Goal: Information Seeking & Learning: Learn about a topic

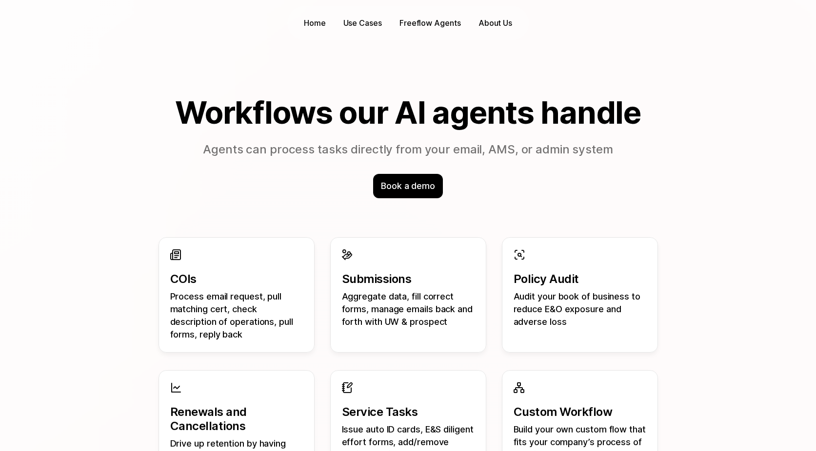
scroll to position [794, 0]
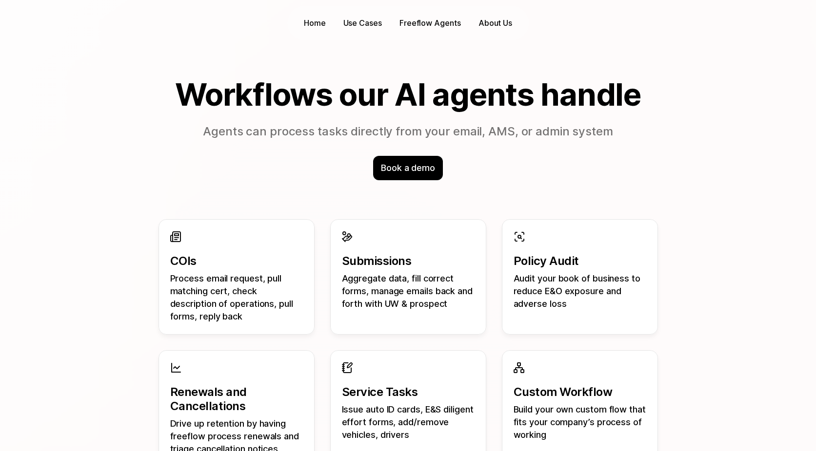
click at [406, 306] on p "Aggregate data, fill correct forms, manage emails back and forth with UW & pros…" at bounding box center [408, 292] width 133 height 38
click at [206, 236] on div "COIs Process email request, pull matching cert, check description of operations…" at bounding box center [236, 277] width 156 height 116
drag, startPoint x: 169, startPoint y: 256, endPoint x: 209, endPoint y: 259, distance: 40.1
click at [209, 259] on div "COIs Process email request, pull matching cert, check description of operations…" at bounding box center [236, 277] width 156 height 116
click at [370, 256] on p "Submissions" at bounding box center [408, 261] width 133 height 14
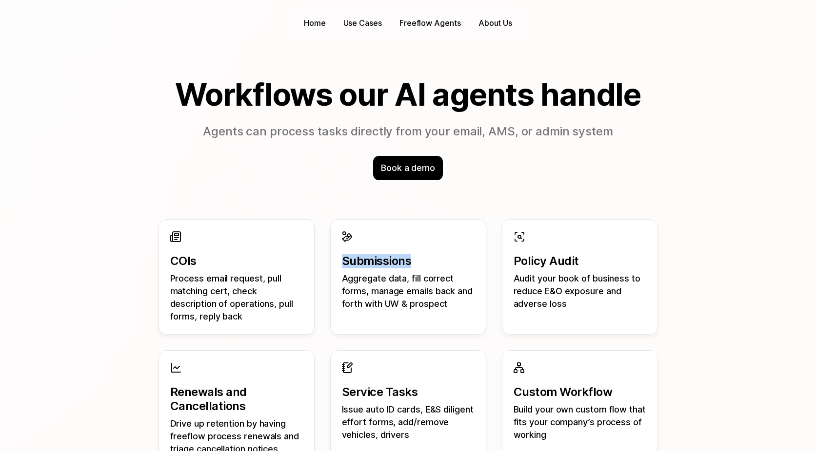
click at [370, 256] on p "Submissions" at bounding box center [408, 261] width 133 height 14
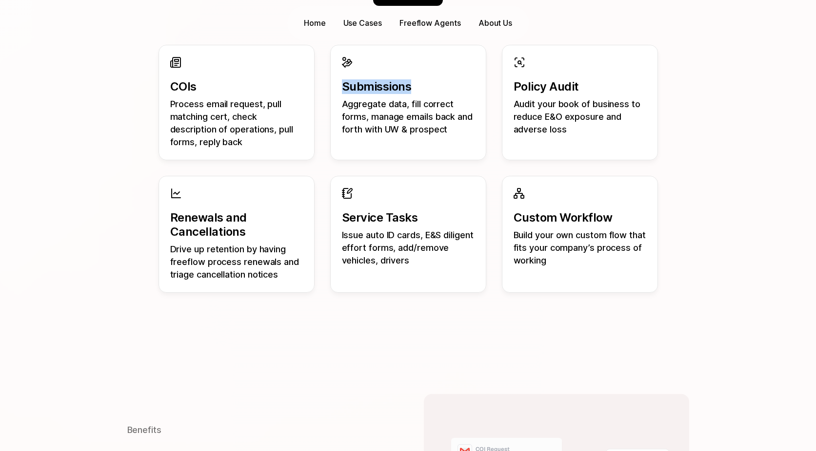
scroll to position [969, 0]
click at [369, 256] on p "Issue auto ID cards, E&S diligent effort forms, add/remove vehicles, drivers" at bounding box center [408, 247] width 133 height 38
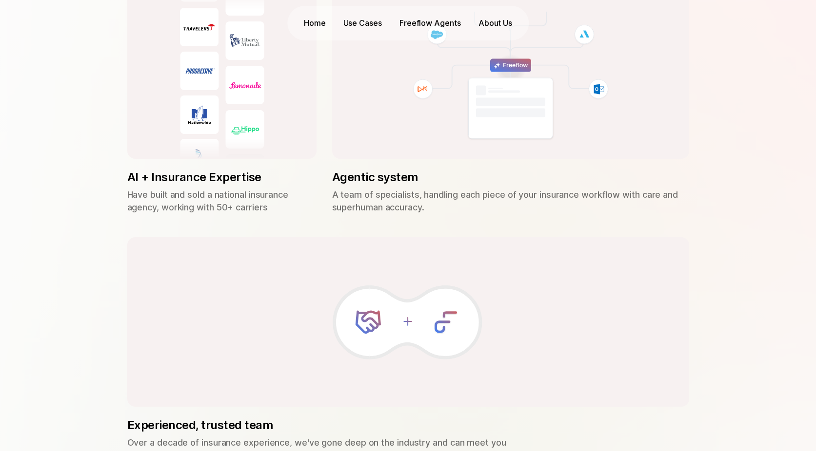
scroll to position [2566, 0]
click at [365, 20] on p "Use Cases" at bounding box center [362, 23] width 39 height 11
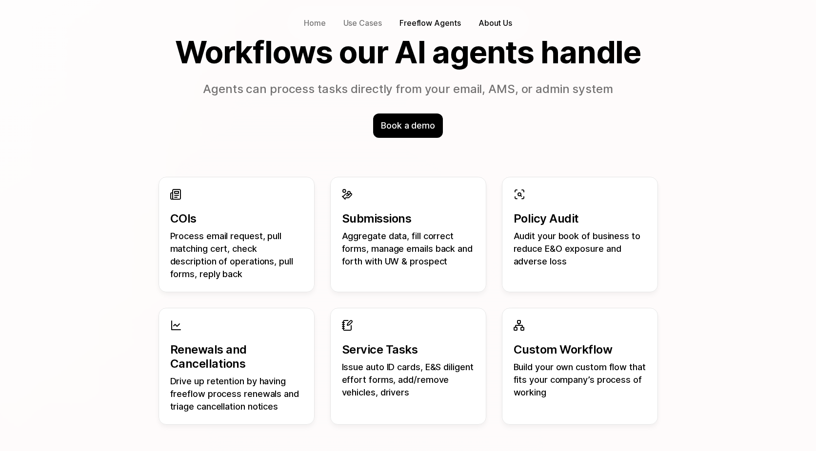
click at [310, 20] on p "Home" at bounding box center [315, 23] width 22 height 11
click at [405, 24] on p "Freeflow Agents" at bounding box center [429, 23] width 61 height 11
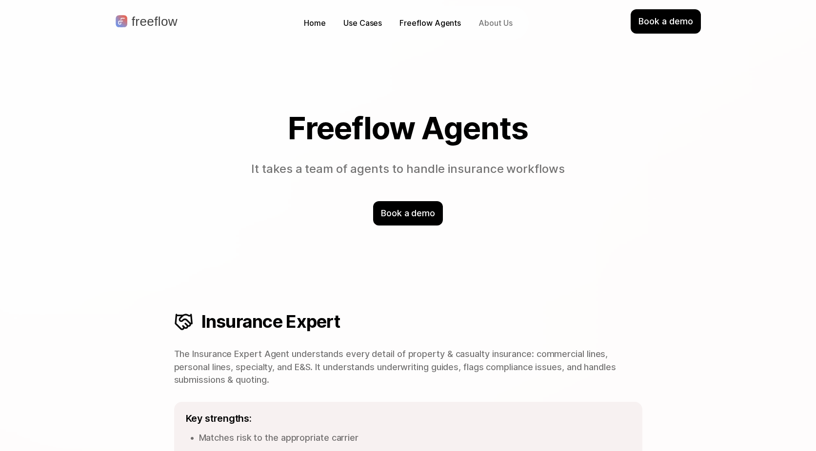
click at [491, 20] on p "About Us" at bounding box center [495, 23] width 34 height 11
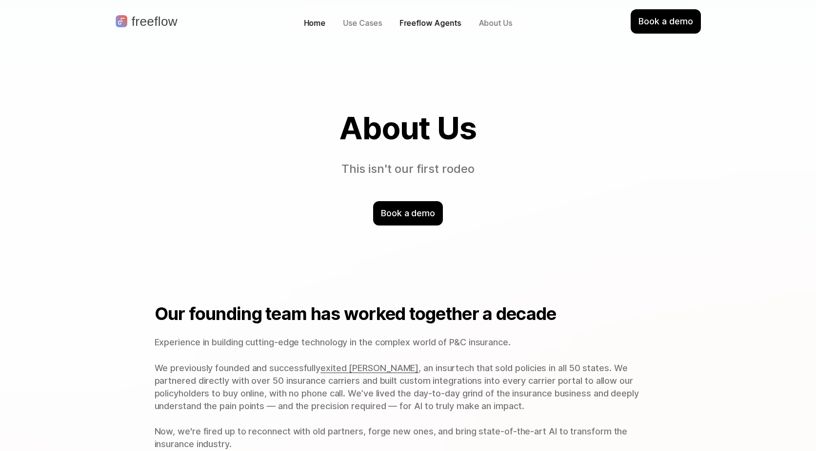
click at [367, 26] on p "Use Cases" at bounding box center [362, 23] width 39 height 11
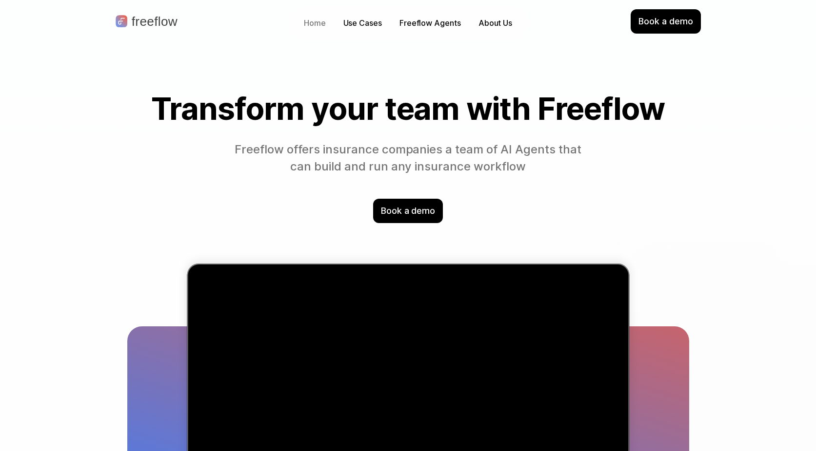
click at [311, 21] on p "Home" at bounding box center [315, 23] width 22 height 11
click at [313, 26] on p "Home" at bounding box center [315, 23] width 22 height 11
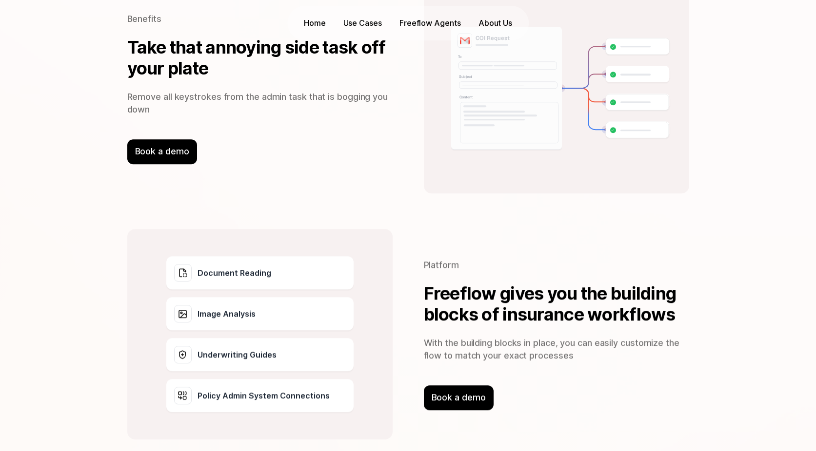
scroll to position [1357, 0]
